Goal: Information Seeking & Learning: Learn about a topic

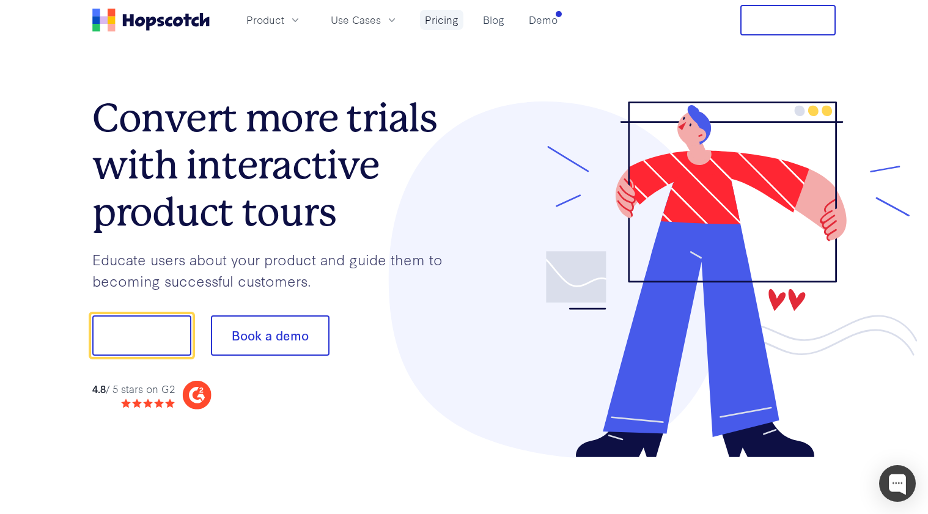
click at [436, 23] on link "Pricing" at bounding box center [441, 20] width 43 height 20
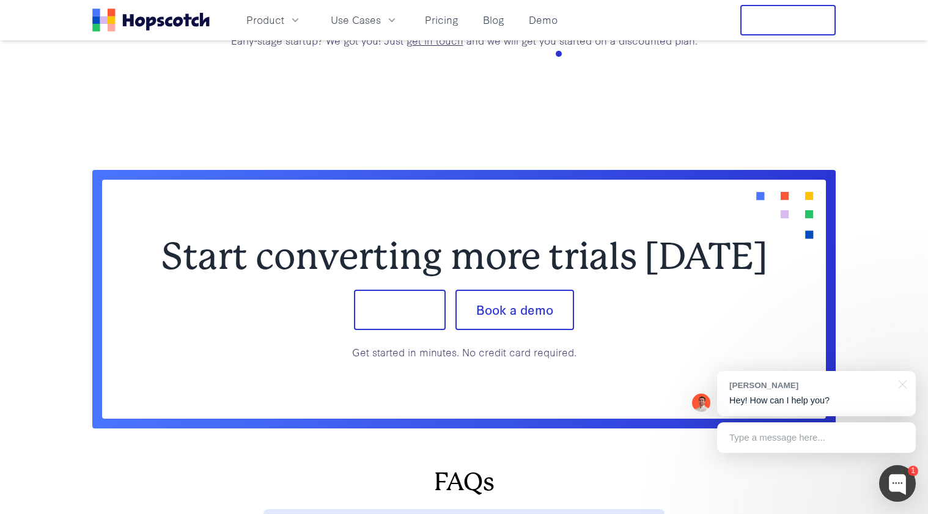
scroll to position [4814, 0]
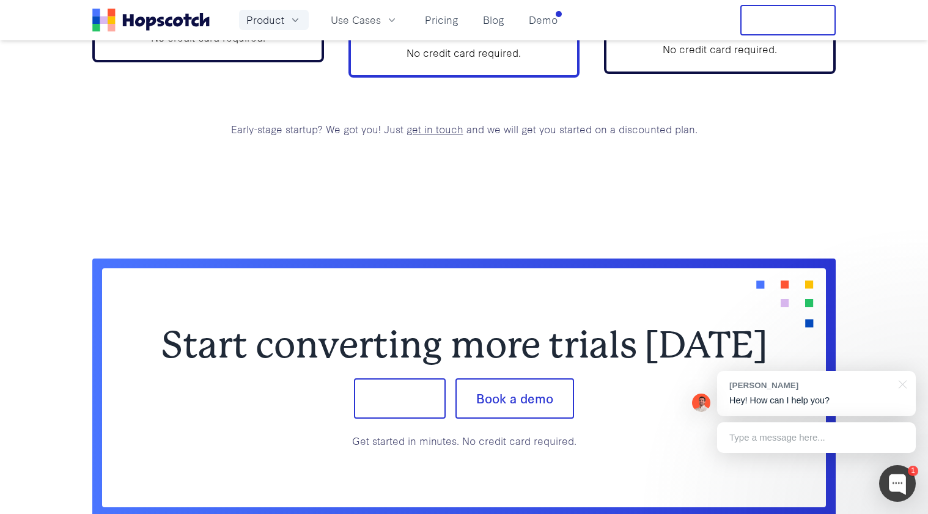
click at [283, 22] on button "Product" at bounding box center [274, 20] width 70 height 20
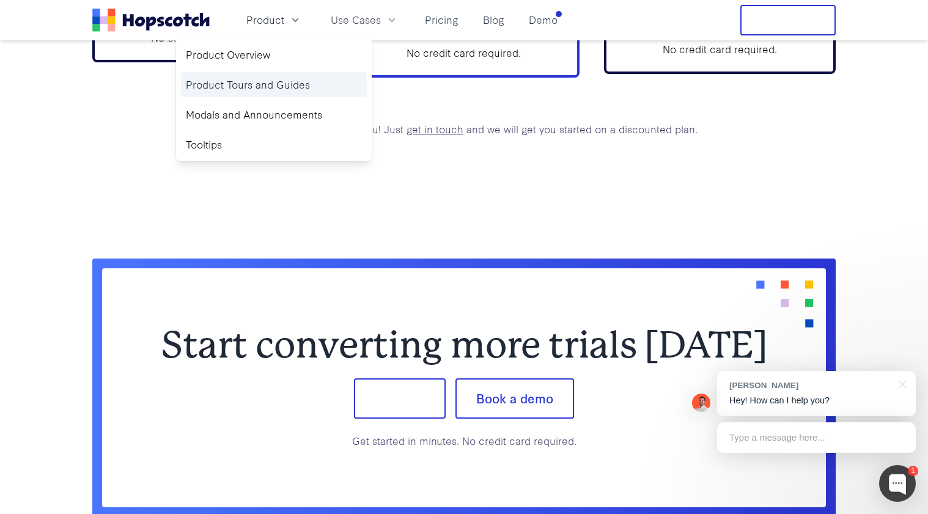
click at [279, 84] on link "Product Tours and Guides" at bounding box center [274, 84] width 186 height 25
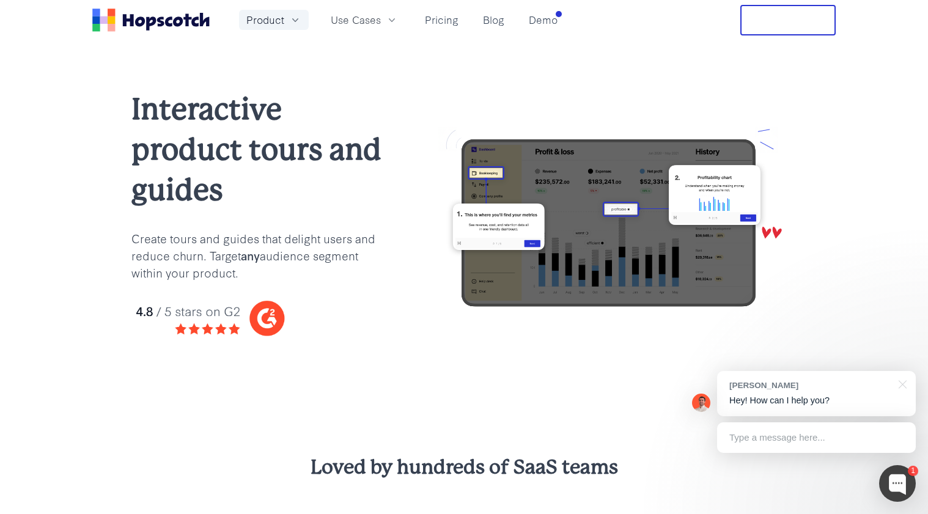
click at [290, 25] on icon "button" at bounding box center [295, 20] width 12 height 12
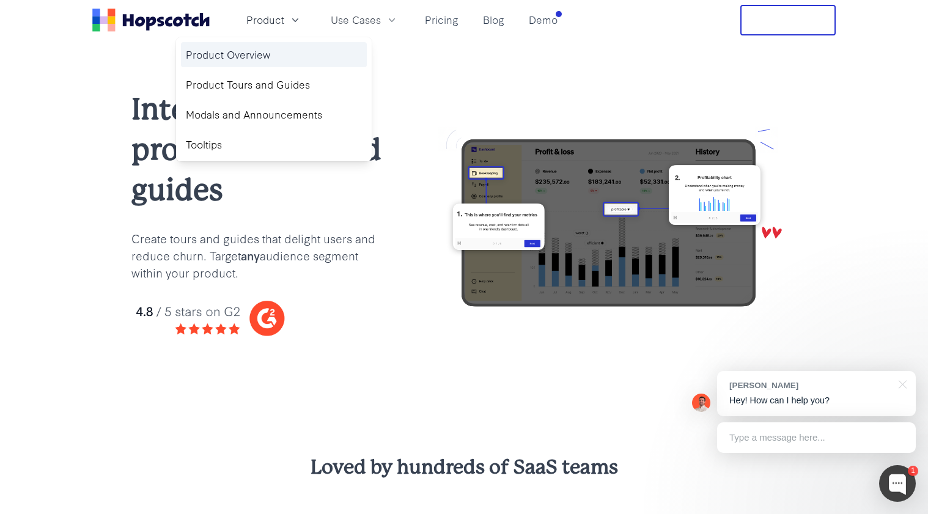
click at [248, 65] on link "Product Overview" at bounding box center [274, 54] width 186 height 25
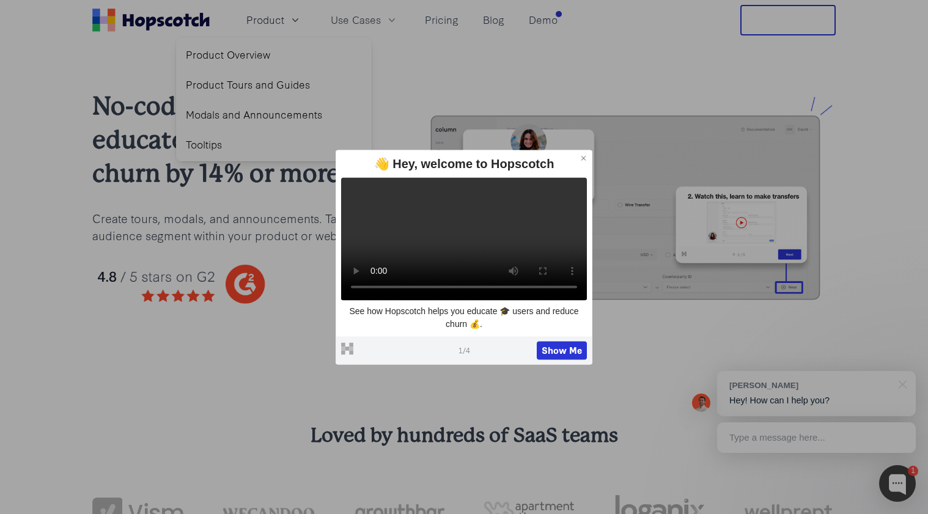
click at [584, 156] on icon at bounding box center [584, 158] width 4 height 4
